Goal: Task Accomplishment & Management: Use online tool/utility

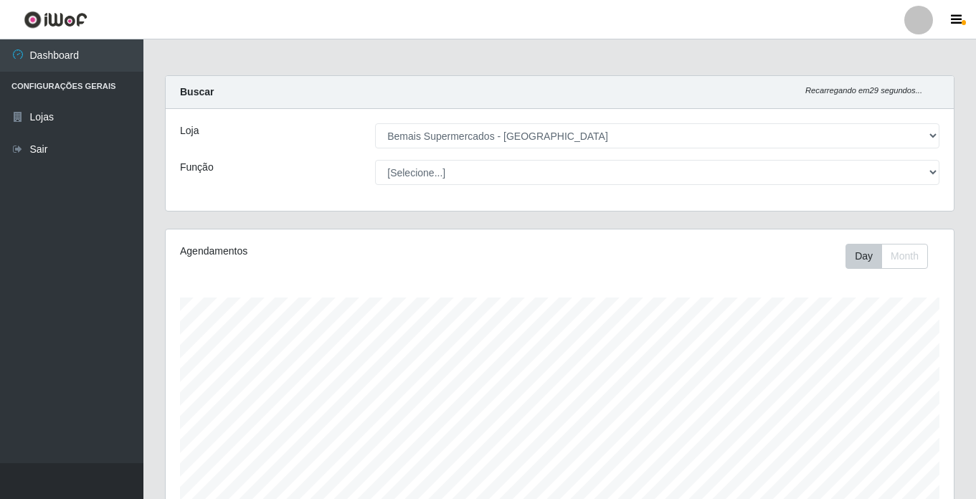
select select "250"
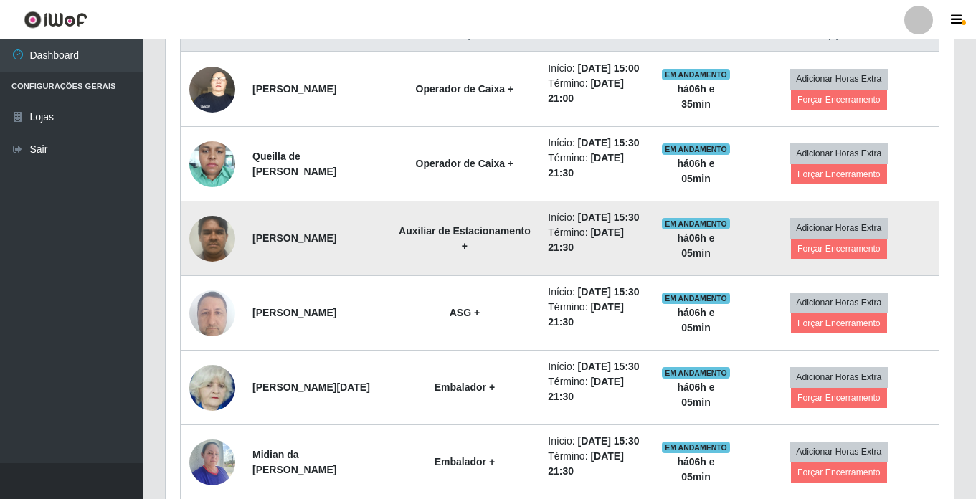
scroll to position [556, 0]
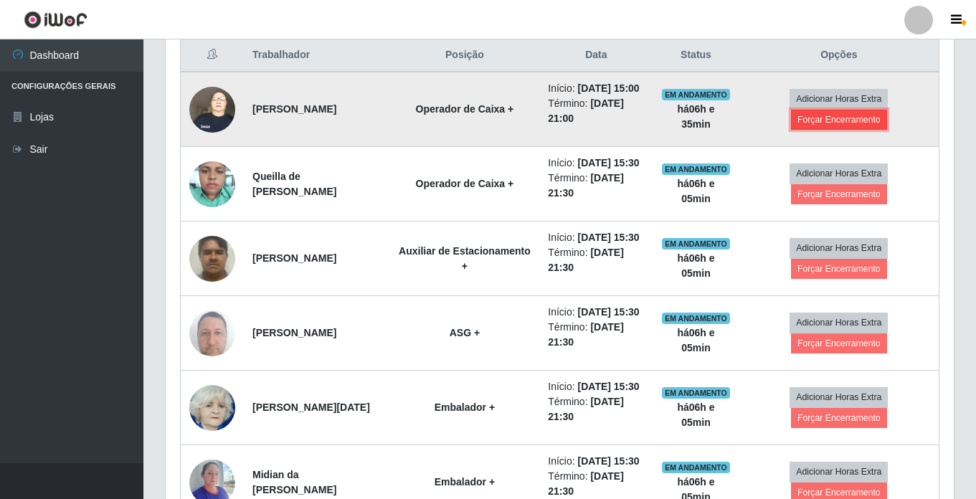
click at [849, 125] on button "Forçar Encerramento" at bounding box center [839, 120] width 96 height 20
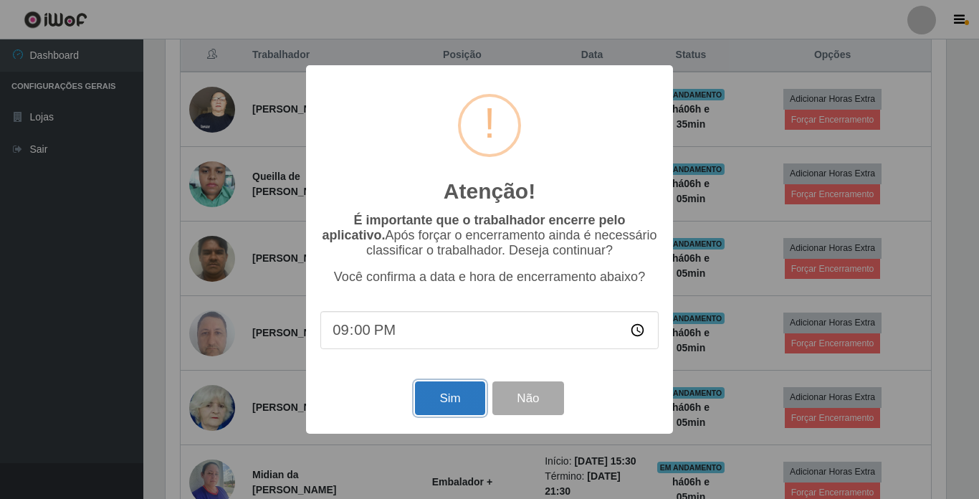
click at [444, 400] on button "Sim" at bounding box center [450, 398] width 70 height 34
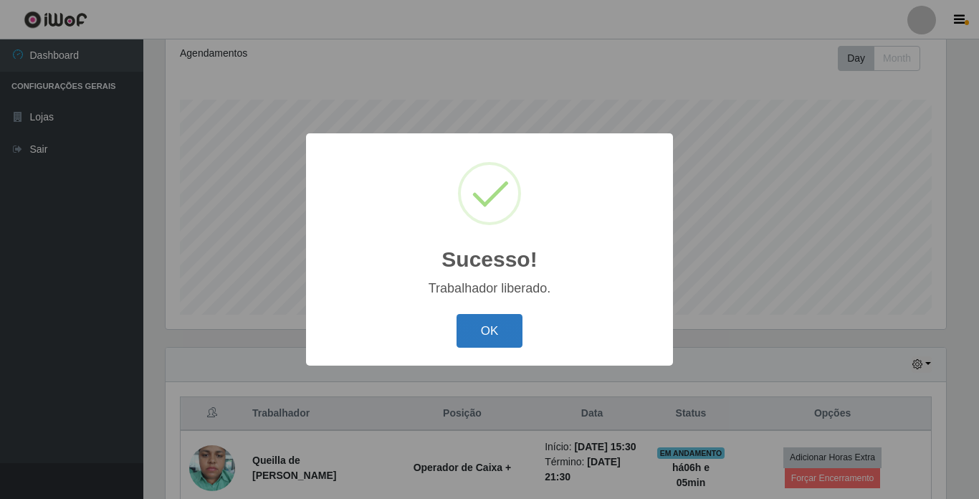
click at [488, 338] on button "OK" at bounding box center [490, 331] width 67 height 34
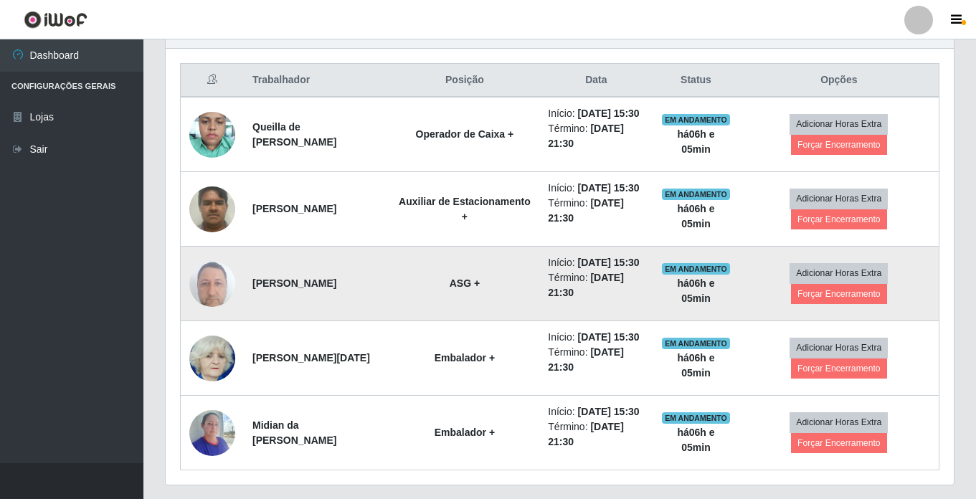
scroll to position [556, 0]
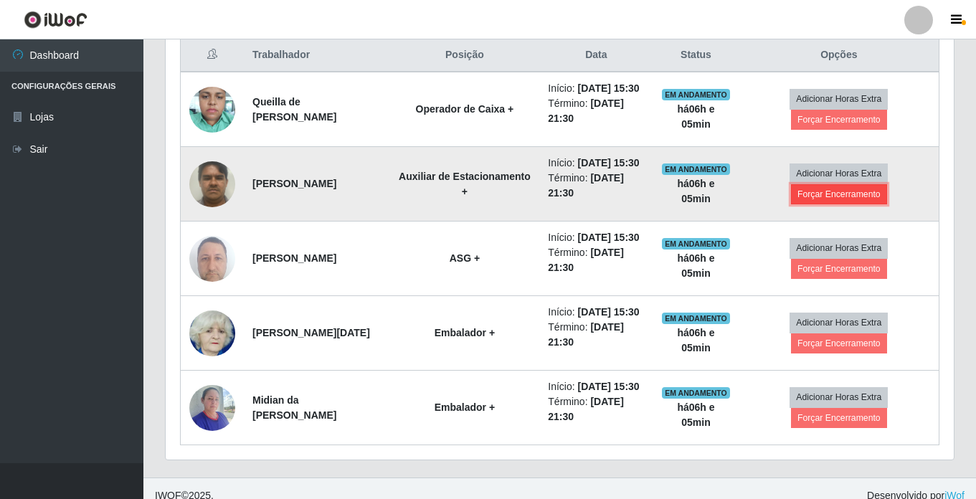
click at [823, 204] on button "Forçar Encerramento" at bounding box center [839, 194] width 96 height 20
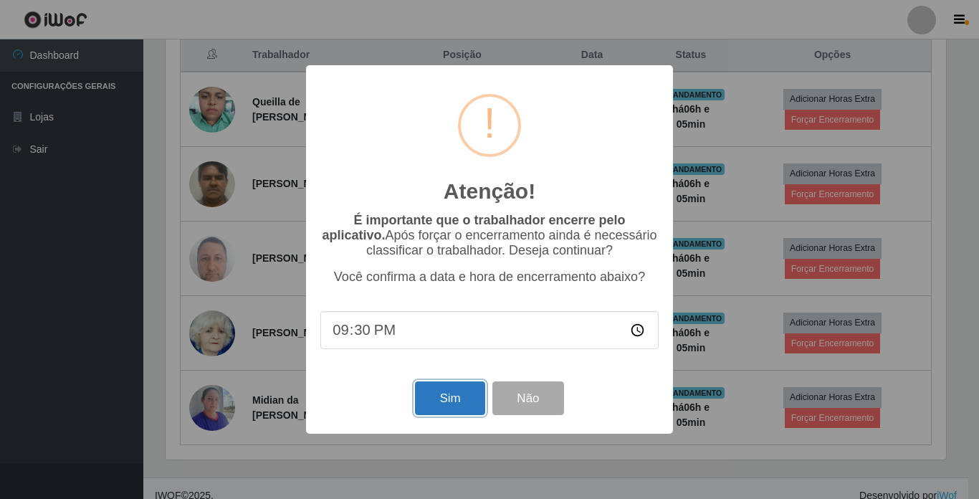
click at [454, 409] on button "Sim" at bounding box center [450, 398] width 70 height 34
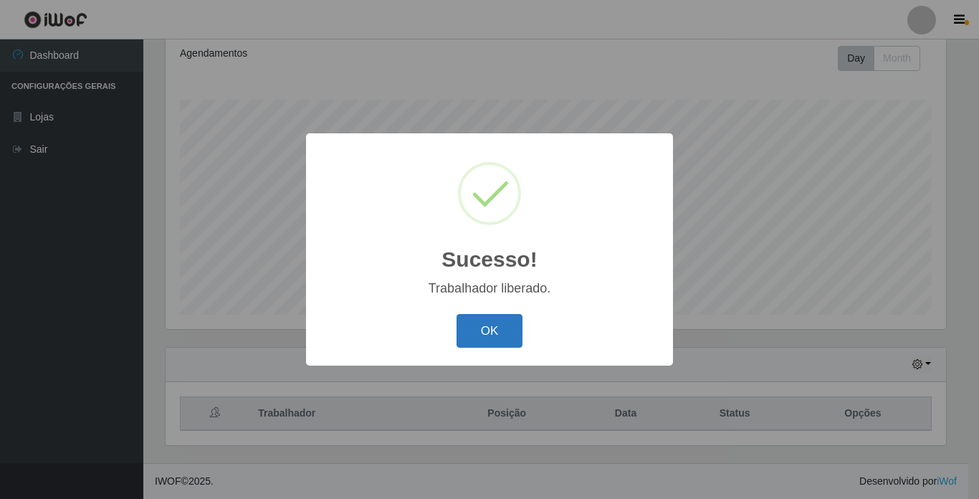
click at [489, 324] on button "OK" at bounding box center [490, 331] width 67 height 34
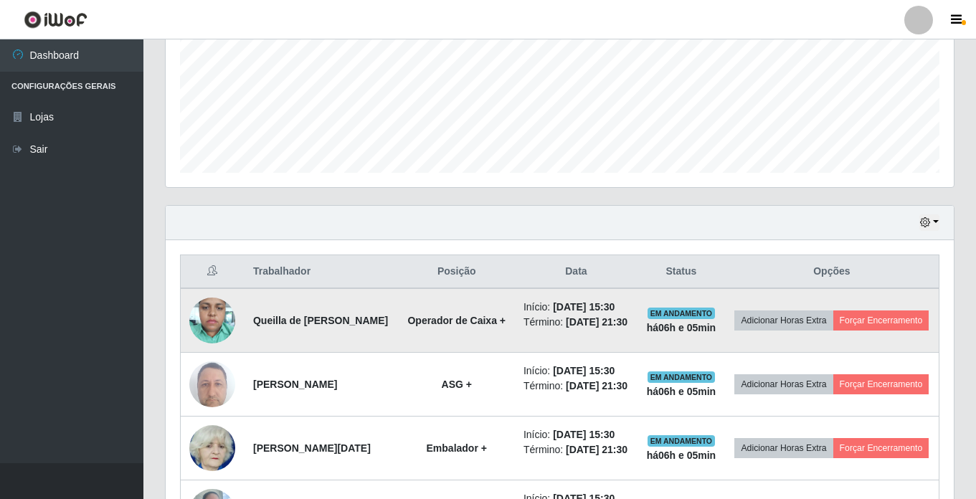
scroll to position [341, 0]
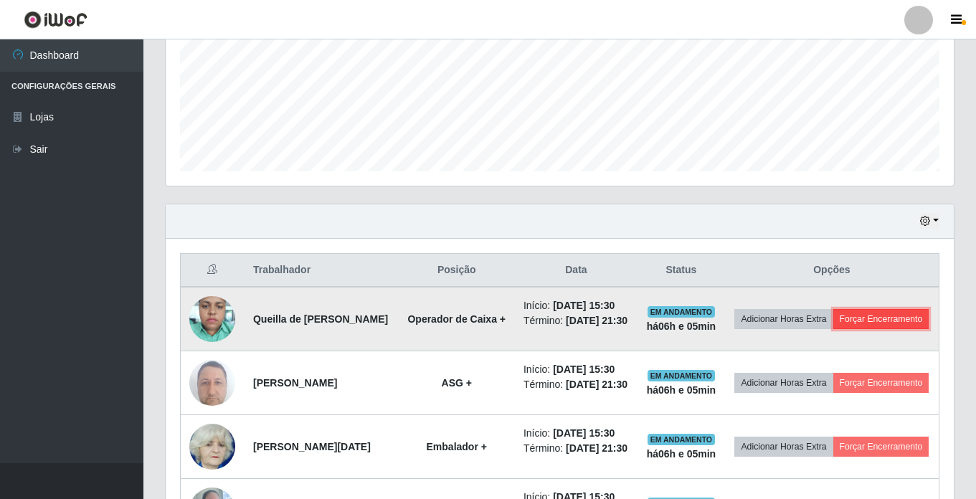
click at [833, 329] on button "Forçar Encerramento" at bounding box center [881, 319] width 96 height 20
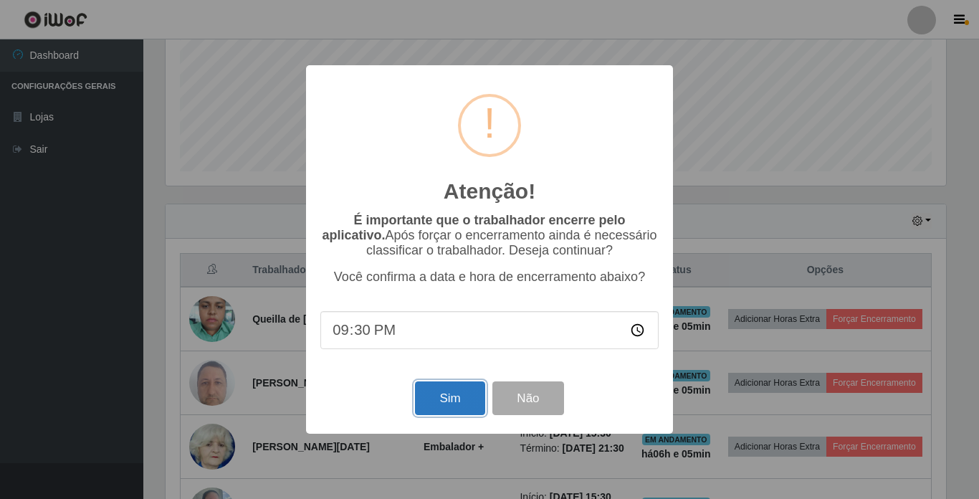
click at [443, 401] on button "Sim" at bounding box center [450, 398] width 70 height 34
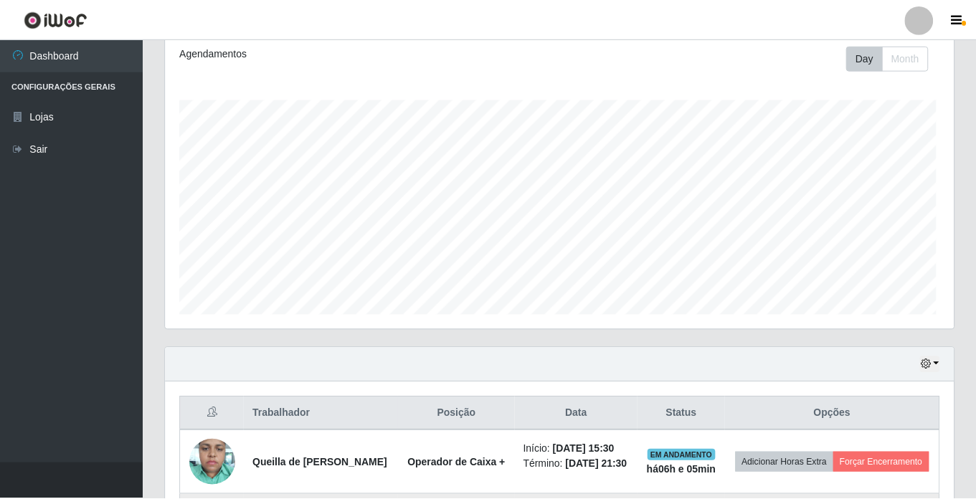
scroll to position [0, 0]
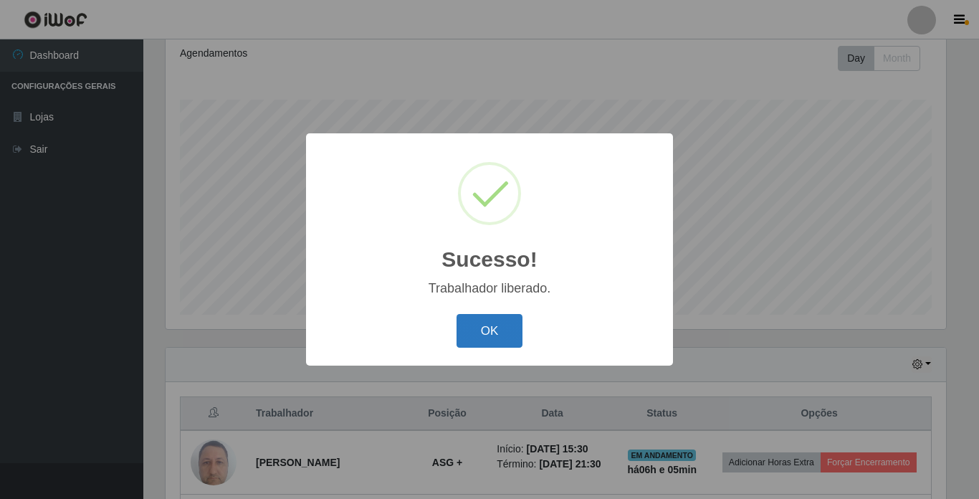
click at [496, 333] on button "OK" at bounding box center [490, 331] width 67 height 34
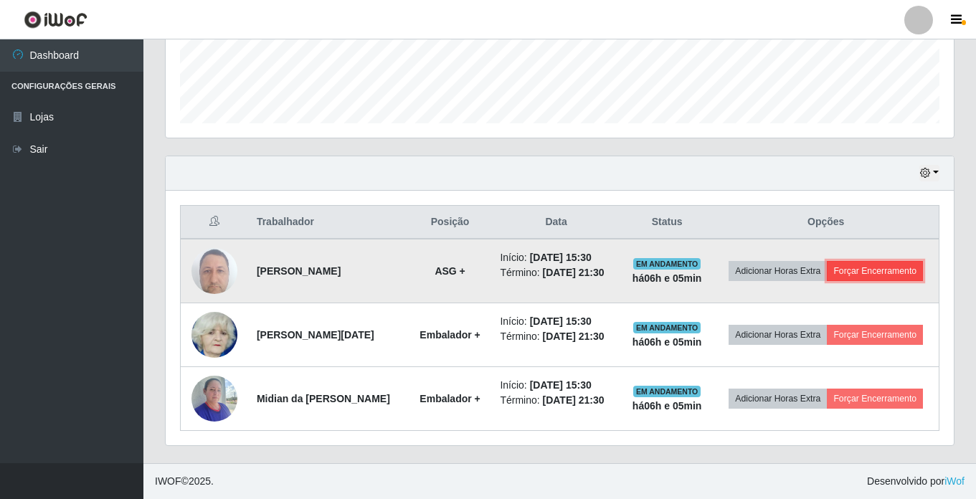
click at [908, 272] on button "Forçar Encerramento" at bounding box center [875, 271] width 96 height 20
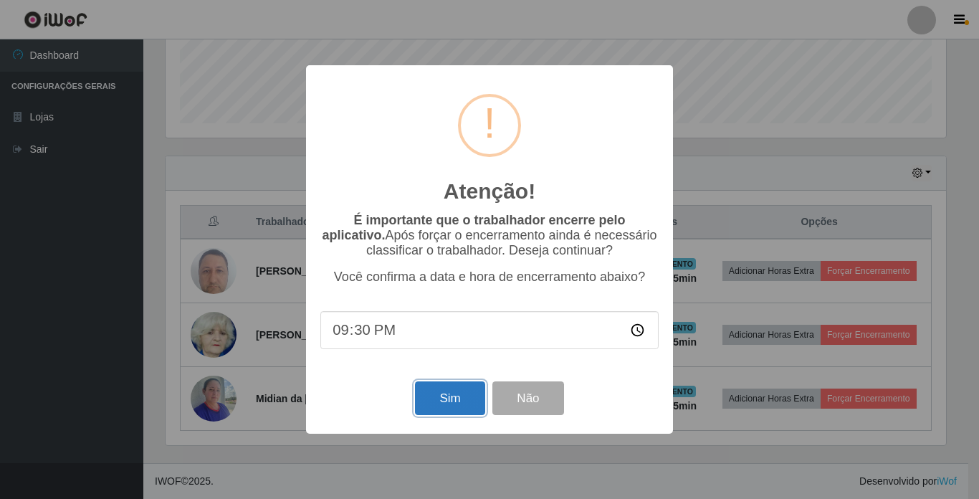
click at [445, 390] on button "Sim" at bounding box center [450, 398] width 70 height 34
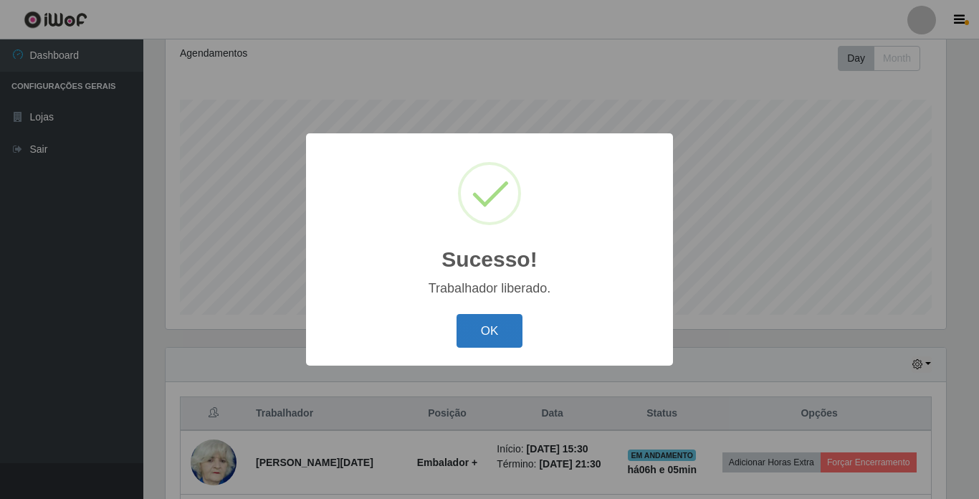
click at [480, 337] on button "OK" at bounding box center [490, 331] width 67 height 34
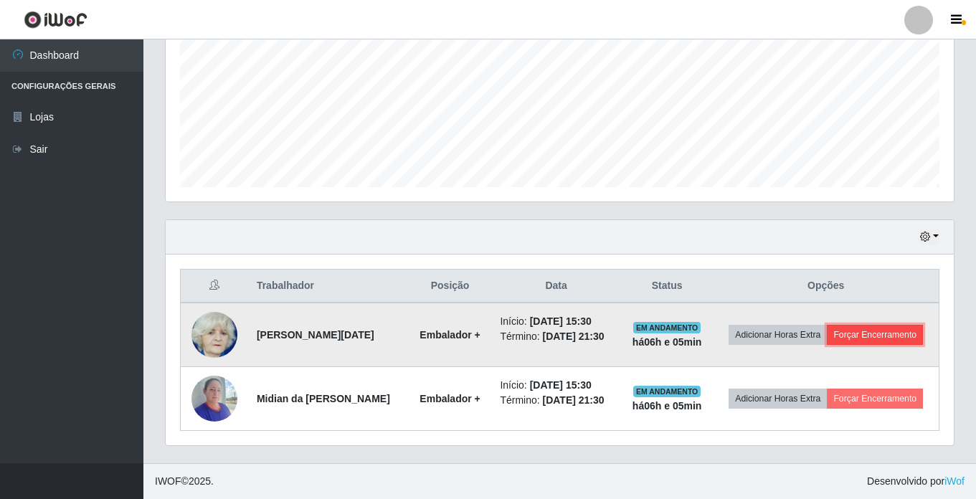
click at [862, 335] on button "Forçar Encerramento" at bounding box center [875, 335] width 96 height 20
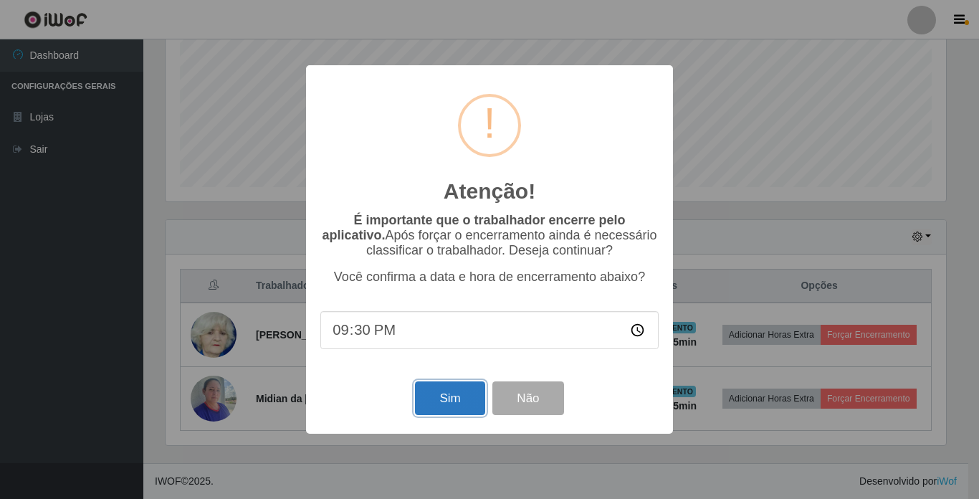
click at [426, 398] on button "Sim" at bounding box center [450, 398] width 70 height 34
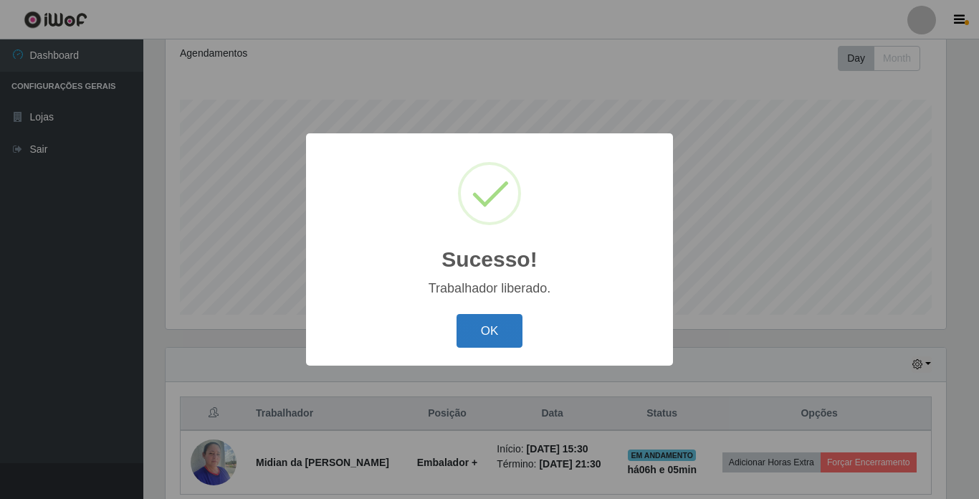
click at [497, 331] on button "OK" at bounding box center [490, 331] width 67 height 34
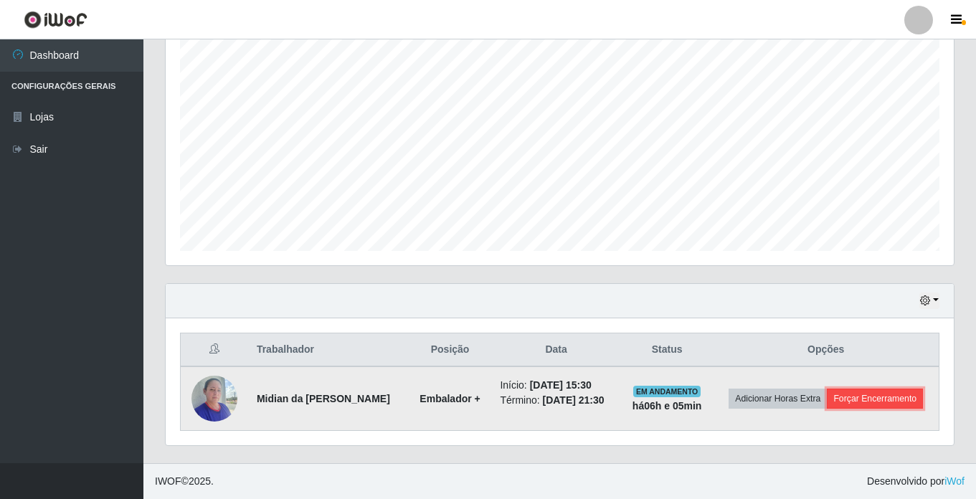
click at [880, 399] on button "Forçar Encerramento" at bounding box center [875, 399] width 96 height 20
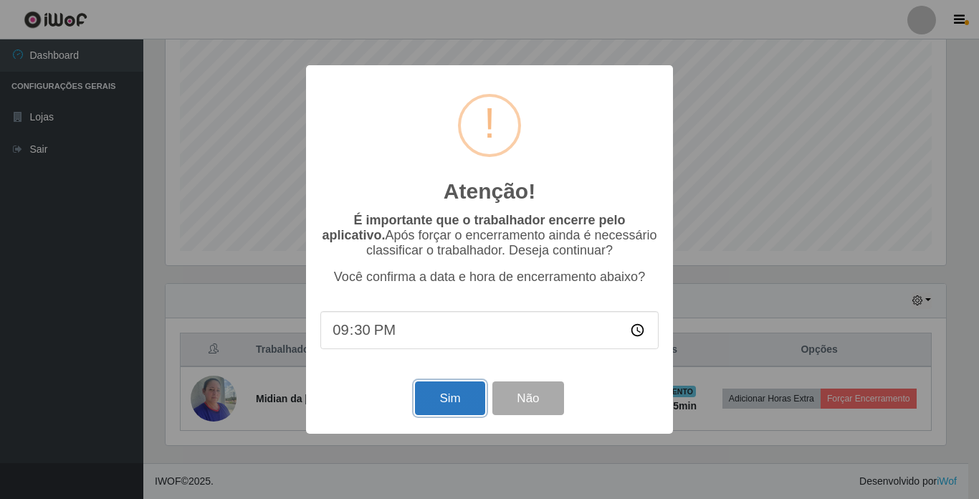
click at [444, 399] on button "Sim" at bounding box center [450, 398] width 70 height 34
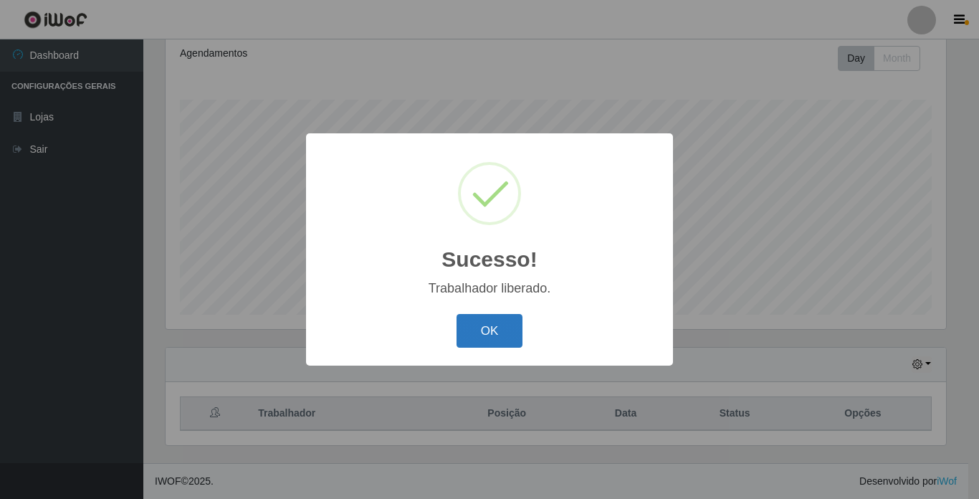
click at [497, 336] on button "OK" at bounding box center [490, 331] width 67 height 34
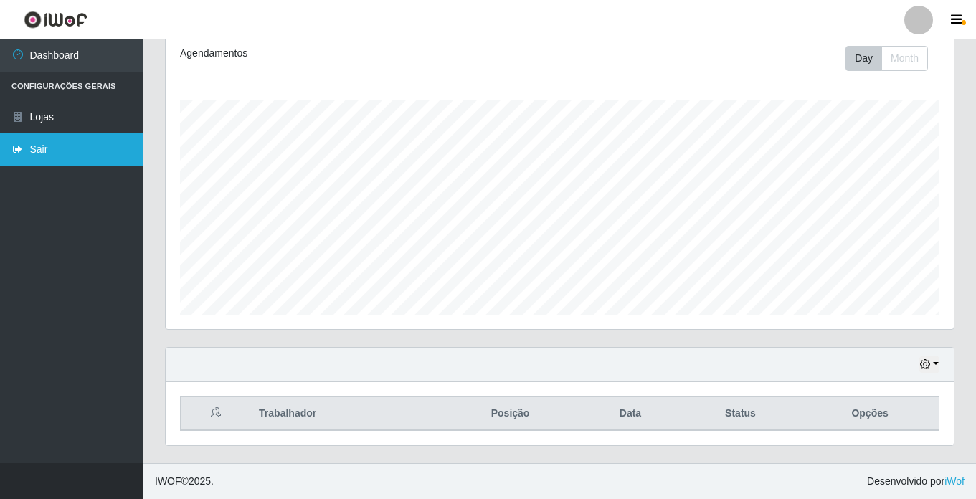
click at [22, 143] on link "Sair" at bounding box center [71, 149] width 143 height 32
